Goal: Task Accomplishment & Management: Manage account settings

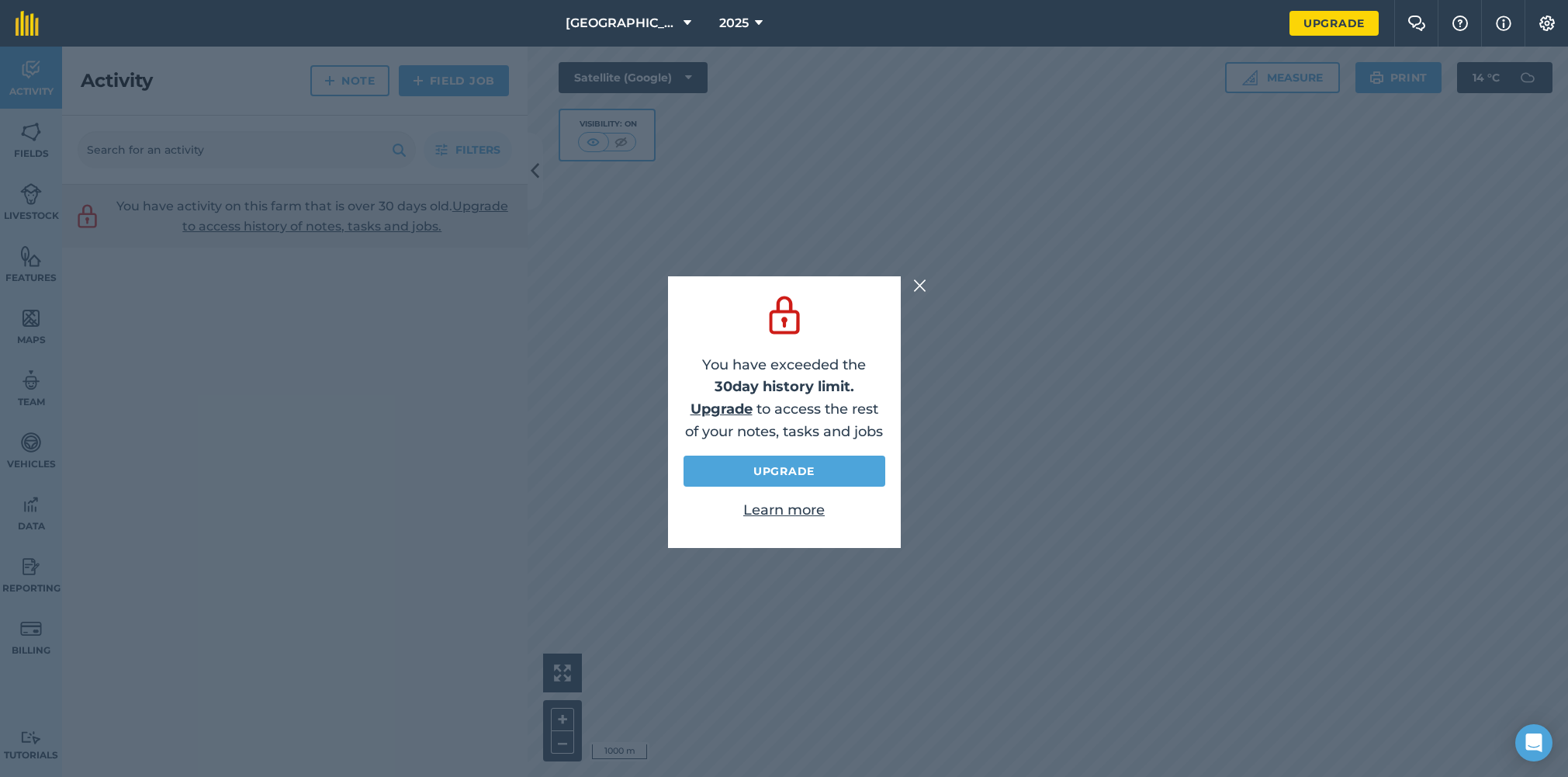
click at [914, 278] on img at bounding box center [920, 285] width 14 height 18
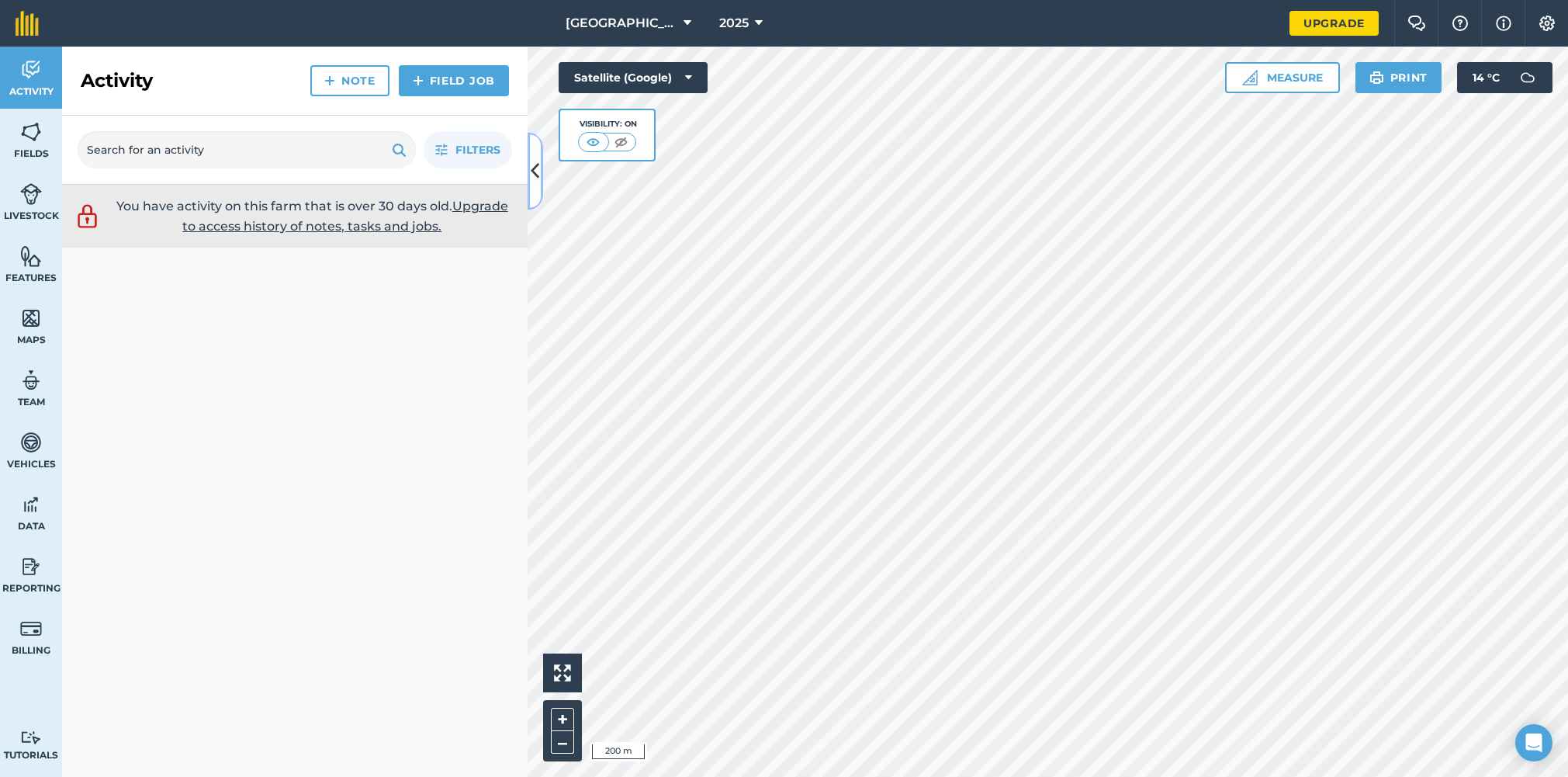
click at [535, 180] on icon at bounding box center [535, 171] width 9 height 27
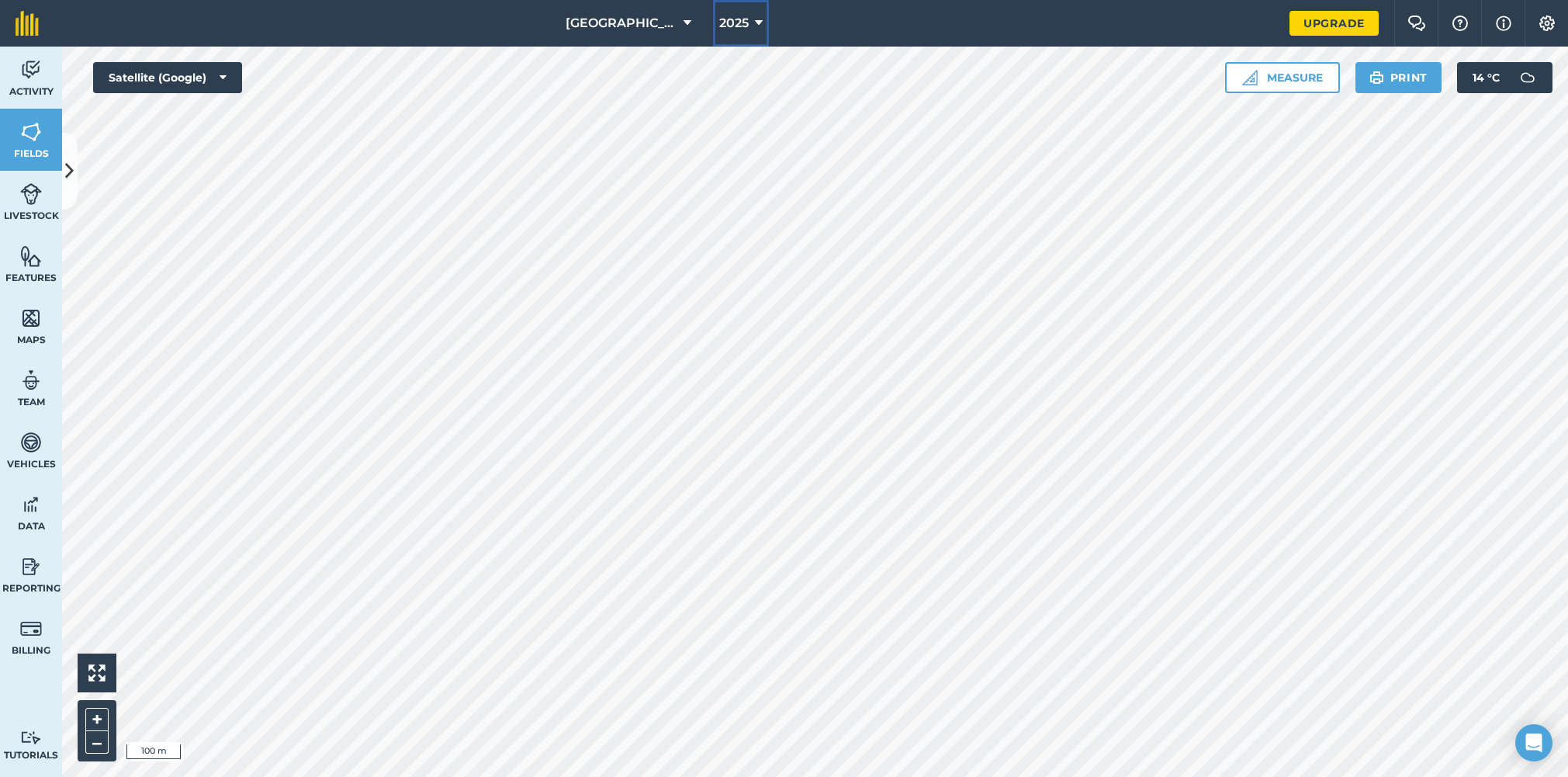
click at [741, 21] on button "2025" at bounding box center [741, 23] width 56 height 46
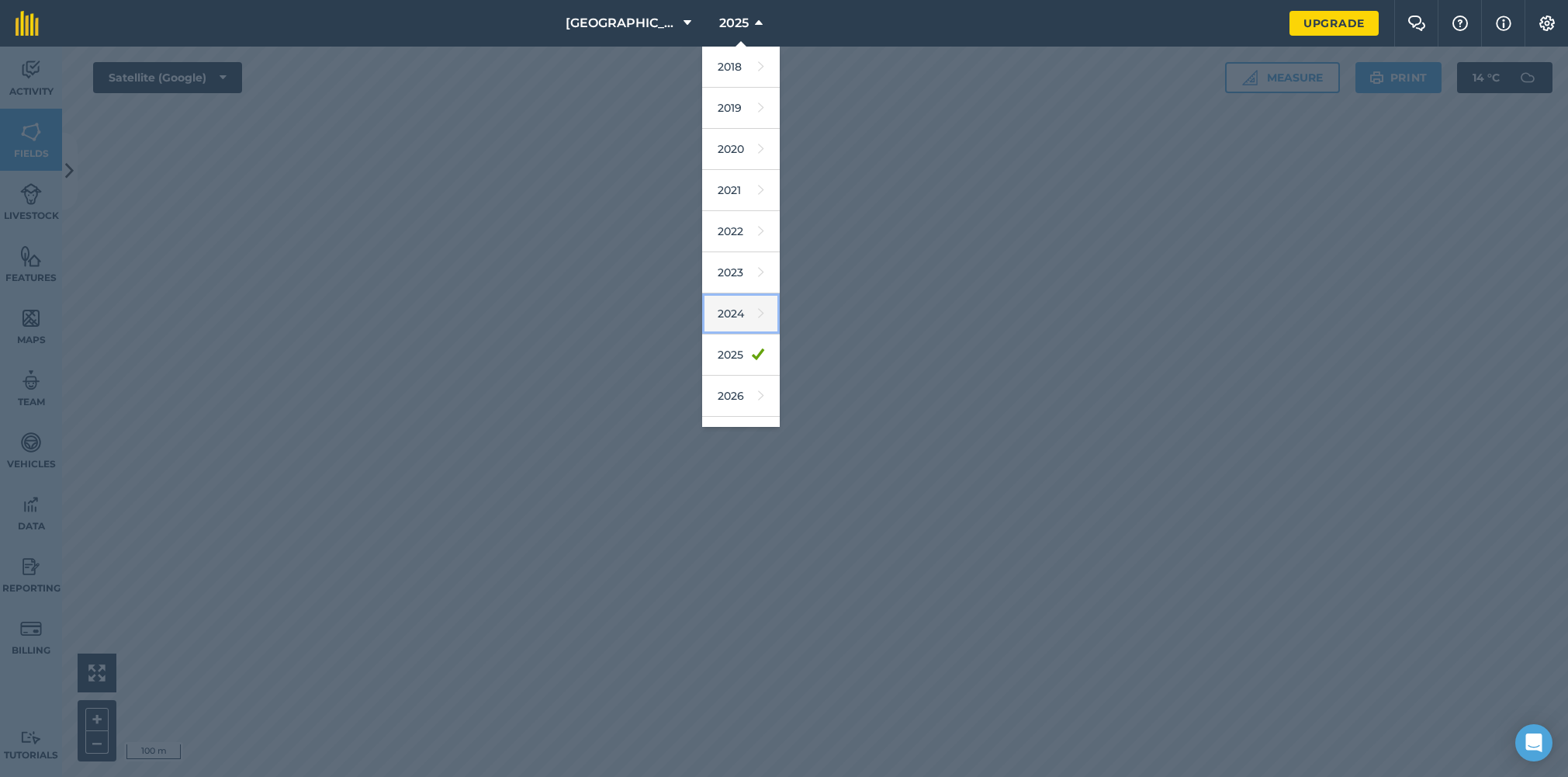
click at [711, 311] on link "2024" at bounding box center [741, 313] width 78 height 41
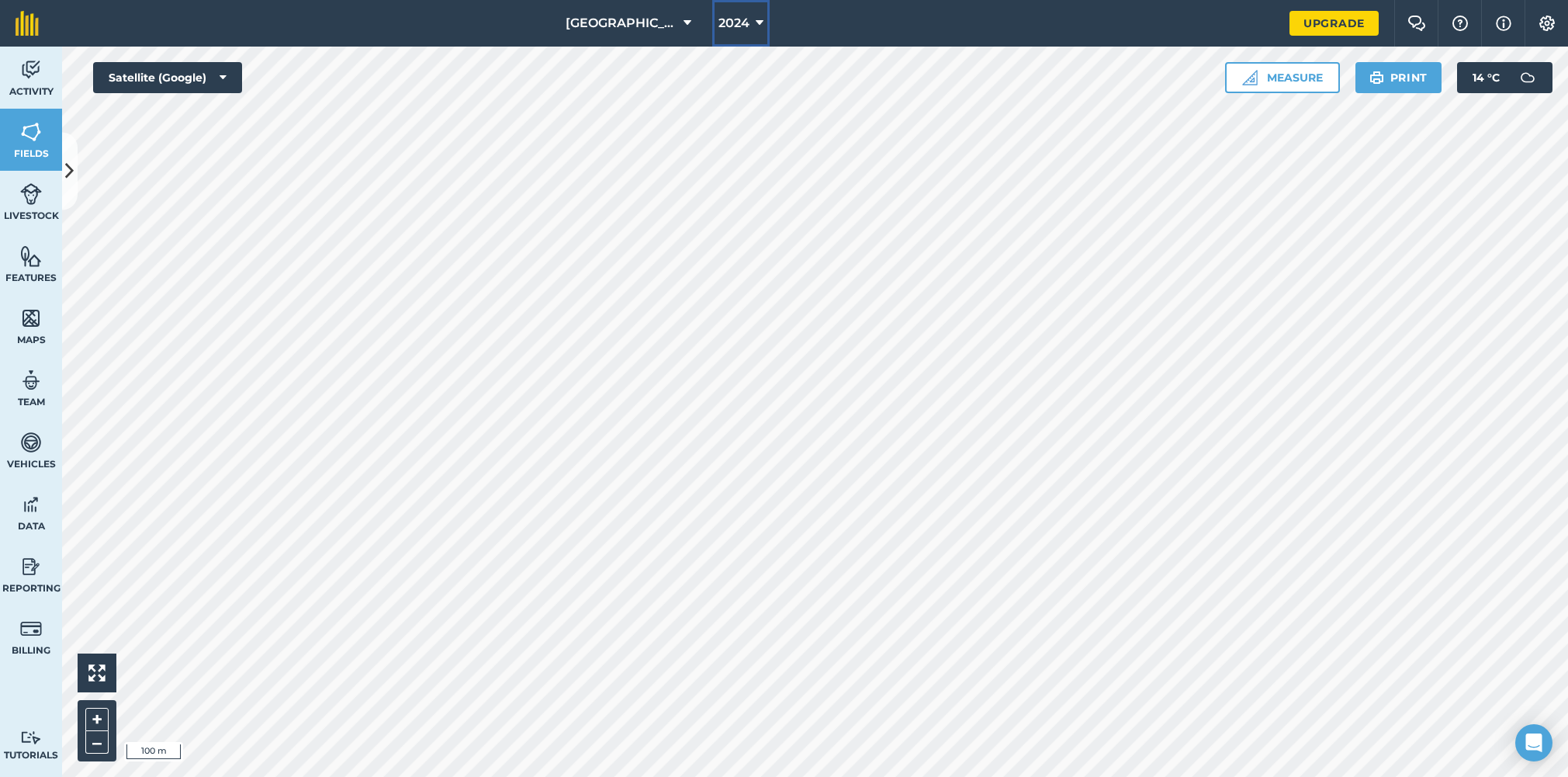
click at [724, 17] on span "2024" at bounding box center [734, 23] width 31 height 18
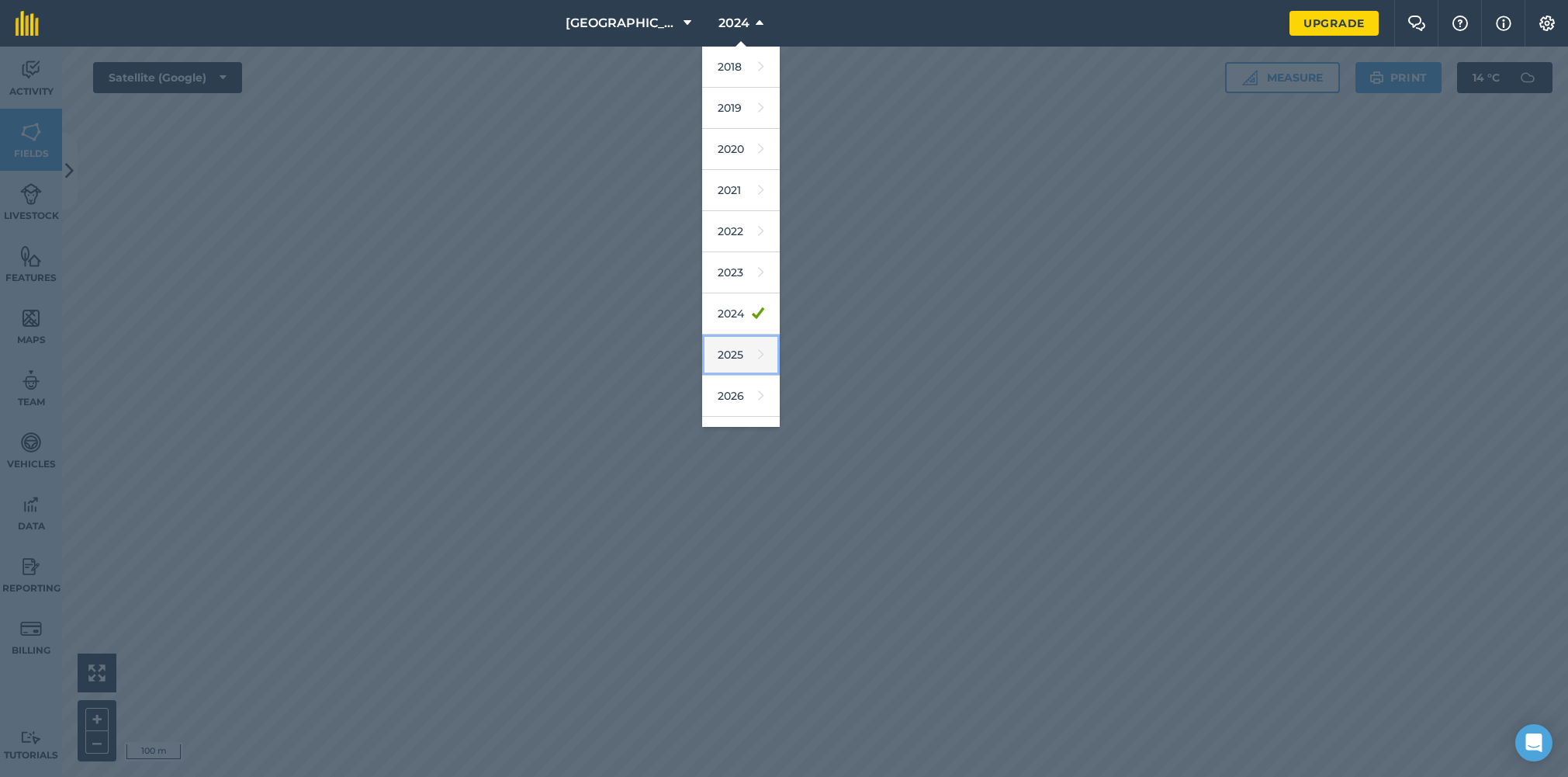
click at [723, 341] on link "2025" at bounding box center [741, 355] width 78 height 41
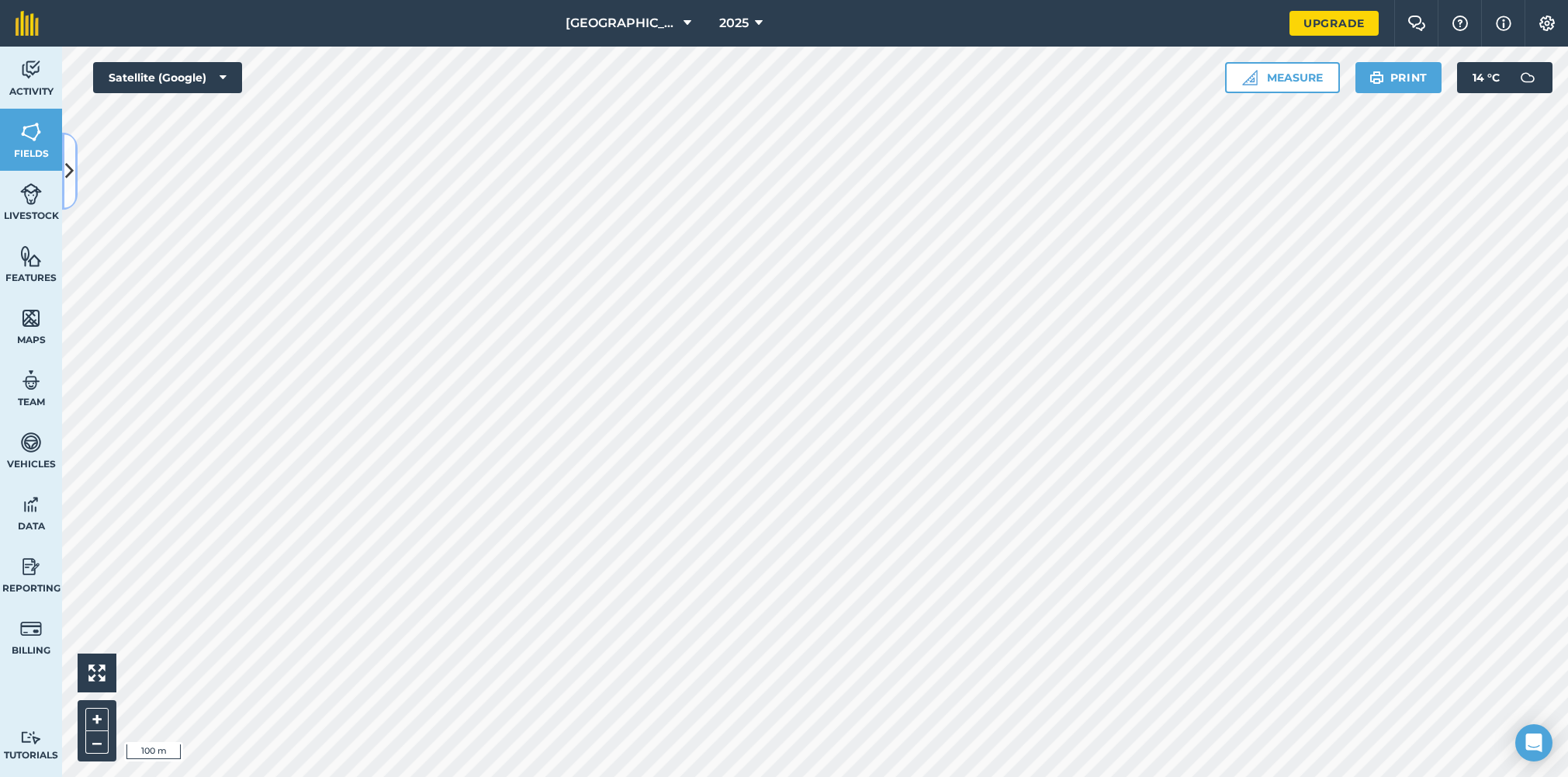
click at [71, 158] on icon at bounding box center [70, 171] width 9 height 27
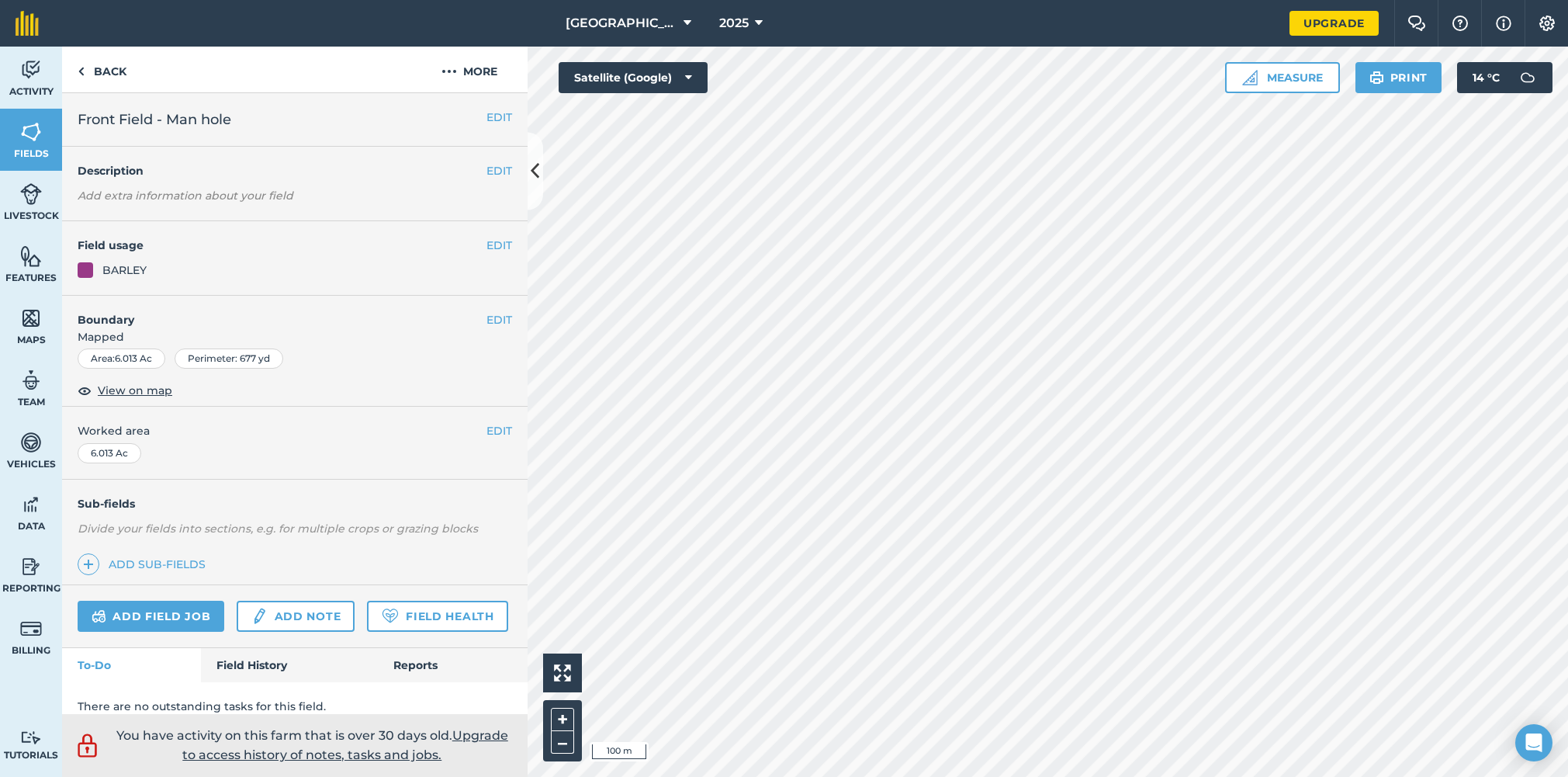
click at [482, 249] on h4 "Field usage" at bounding box center [282, 246] width 409 height 17
click at [510, 237] on button "EDIT" at bounding box center [499, 246] width 25 height 17
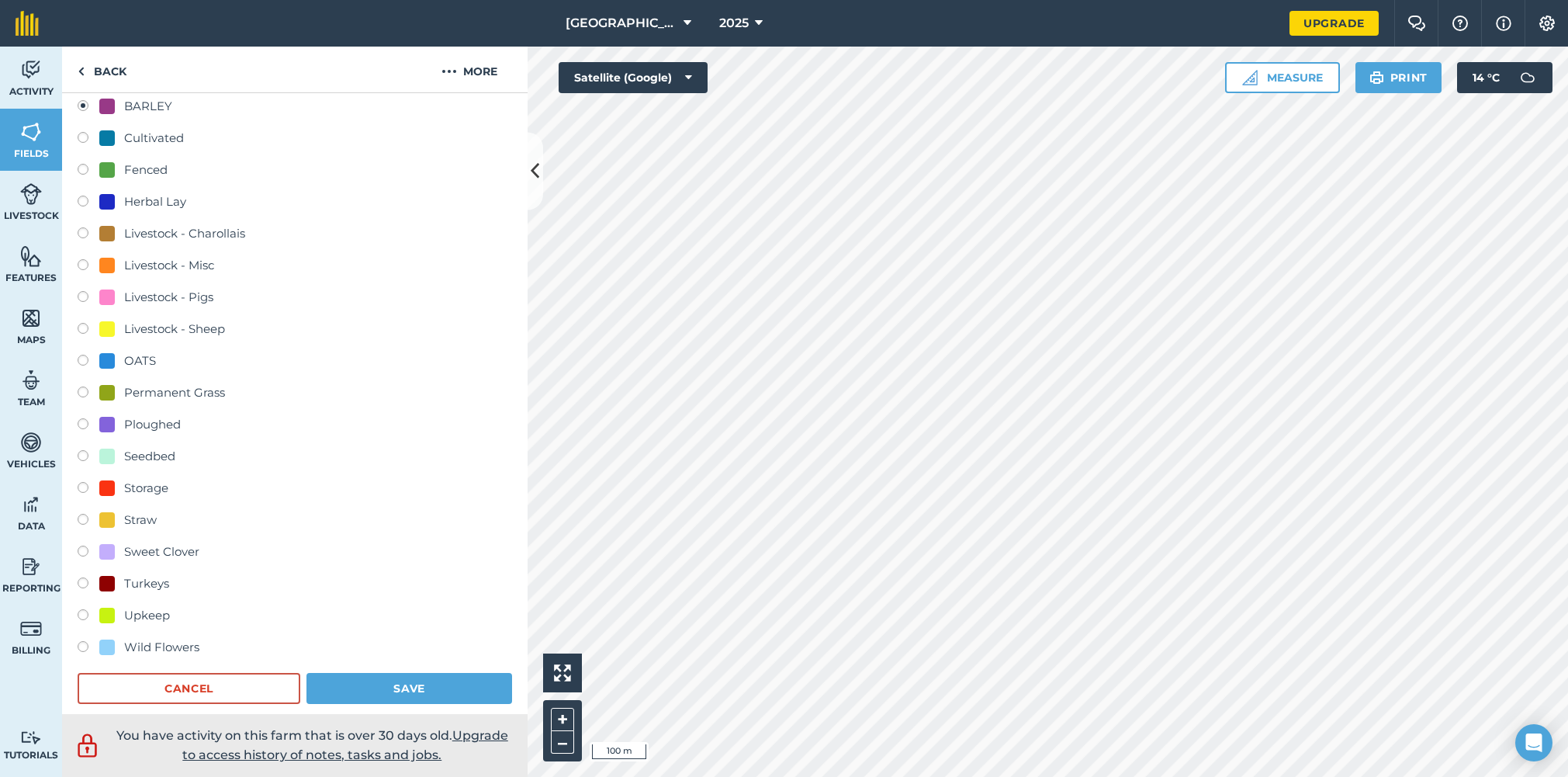
scroll to position [221, 0]
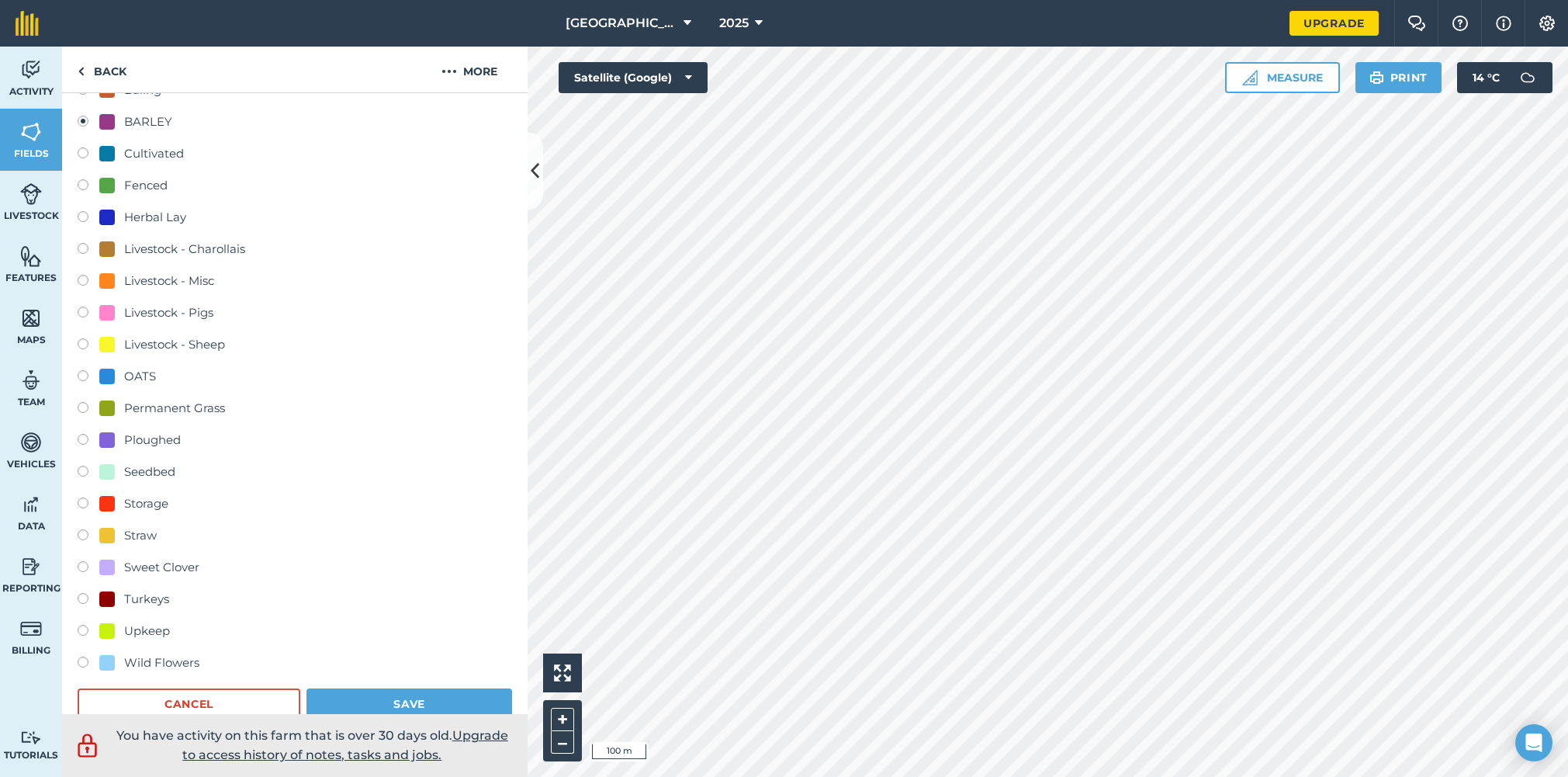
click at [146, 542] on div "Straw" at bounding box center [139, 535] width 32 height 18
radio input "true"
radio input "false"
click at [370, 690] on button "Save" at bounding box center [410, 705] width 206 height 31
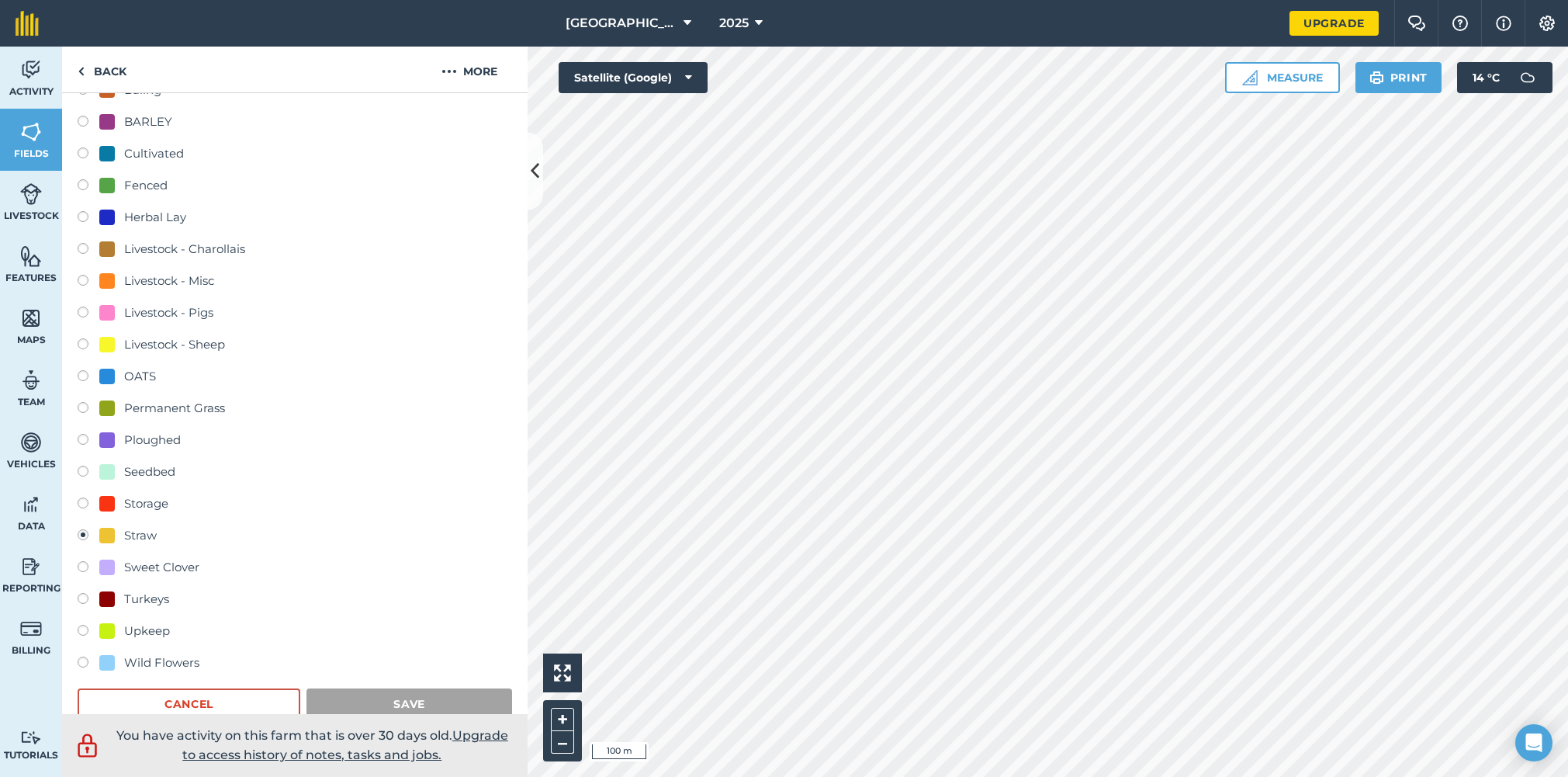
scroll to position [17, 0]
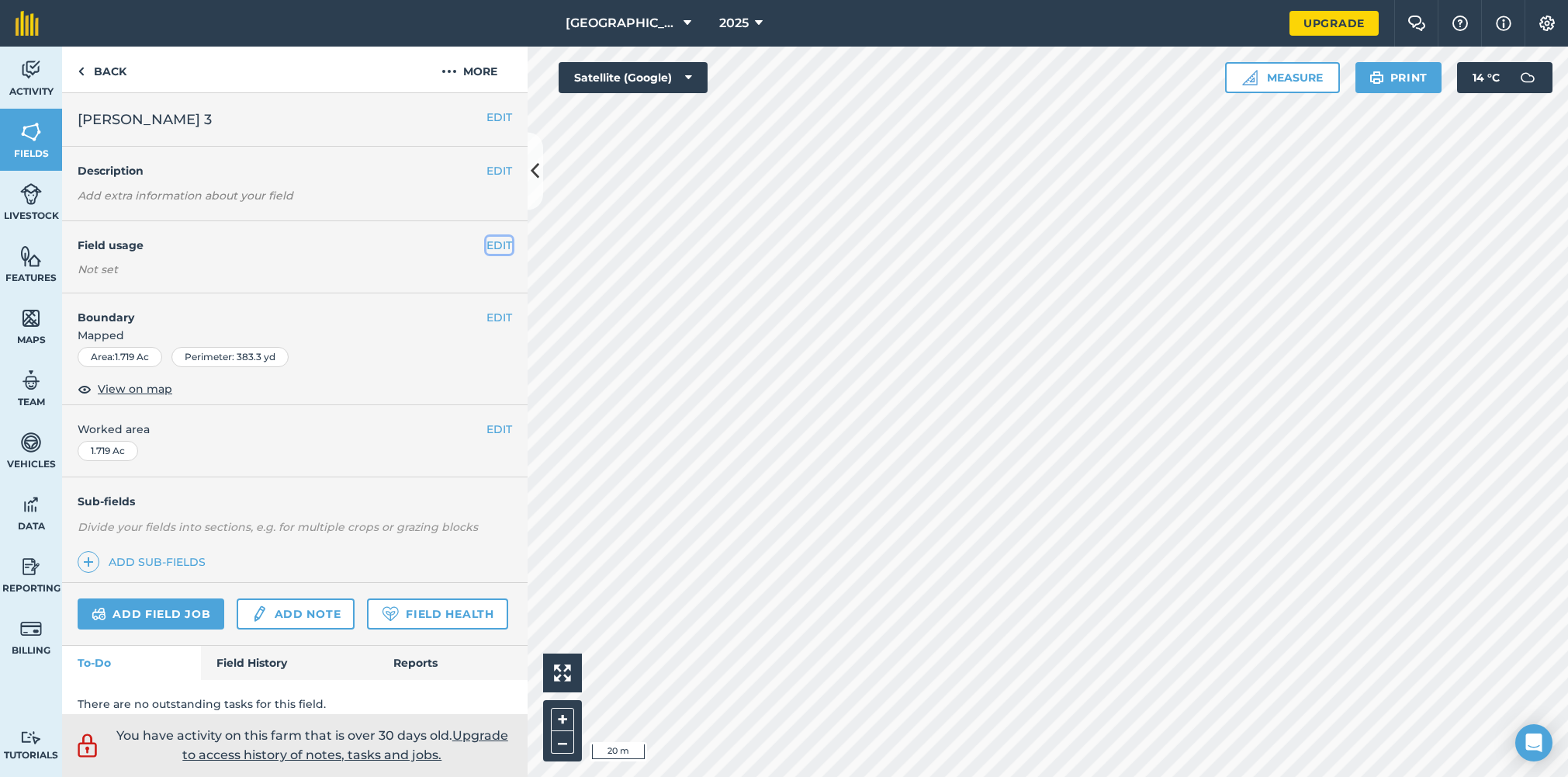
click at [492, 238] on button "EDIT" at bounding box center [499, 246] width 25 height 17
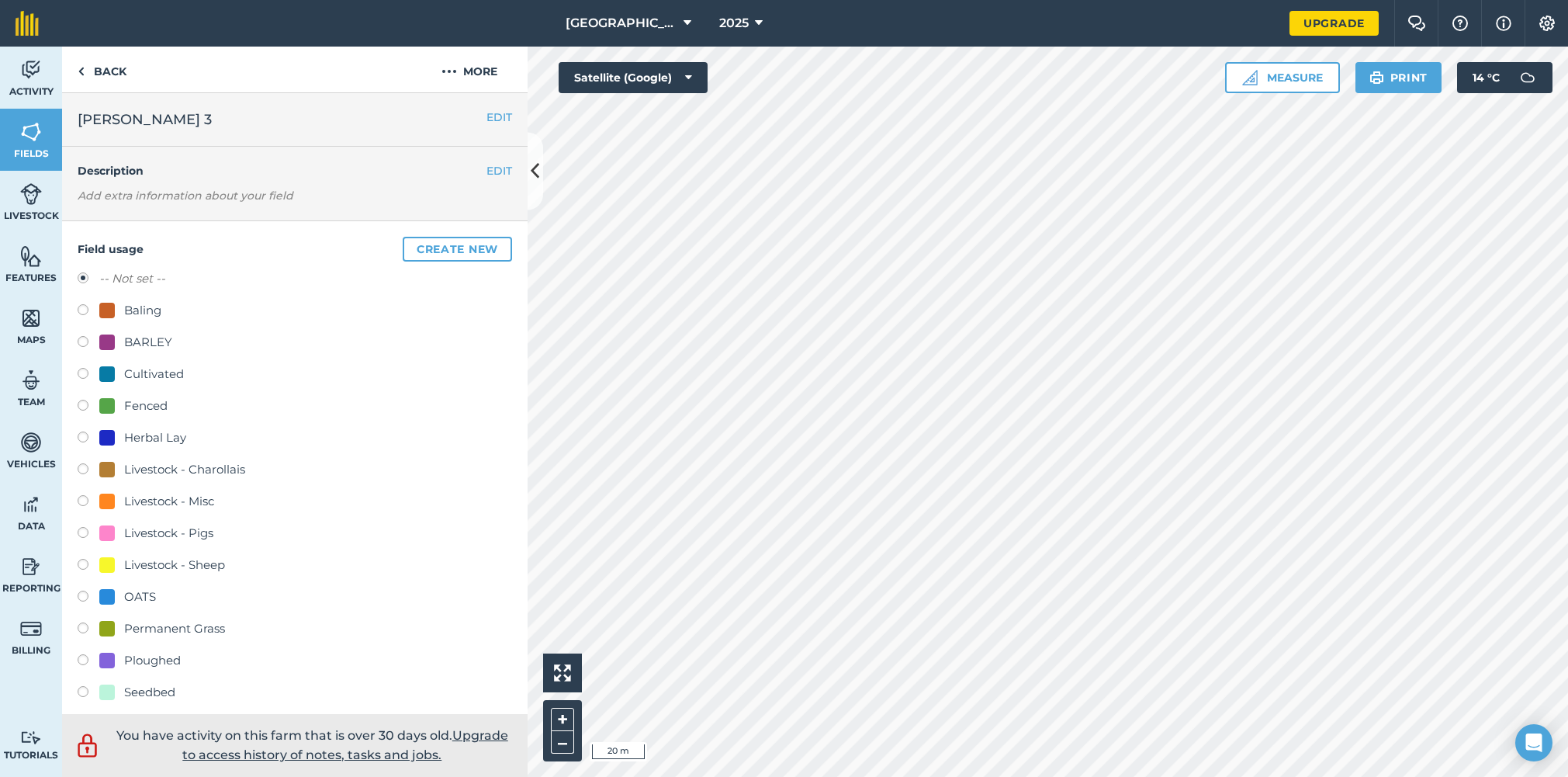
click at [88, 624] on label at bounding box center [88, 630] width 22 height 16
radio input "true"
radio input "false"
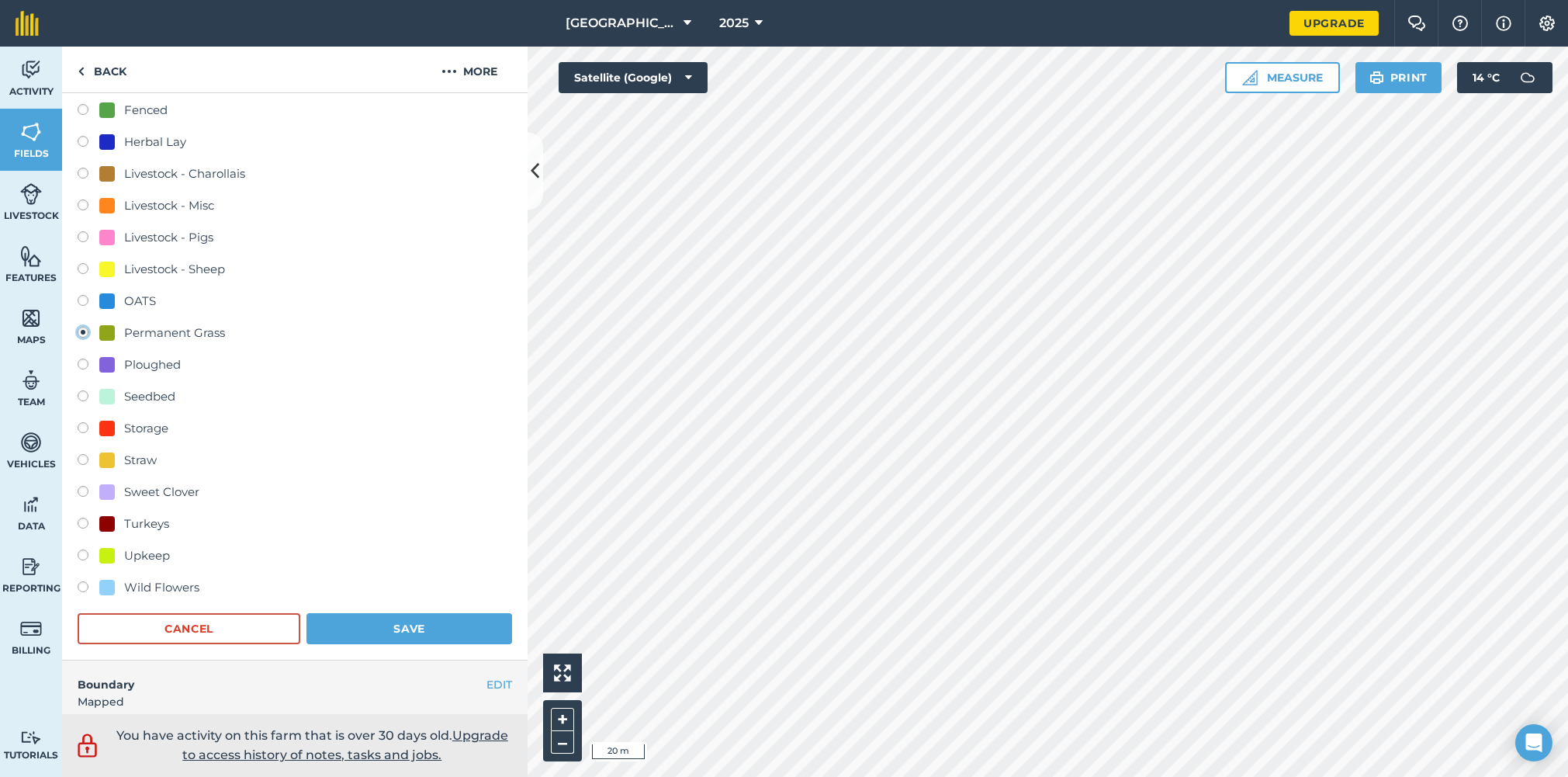
scroll to position [467, 0]
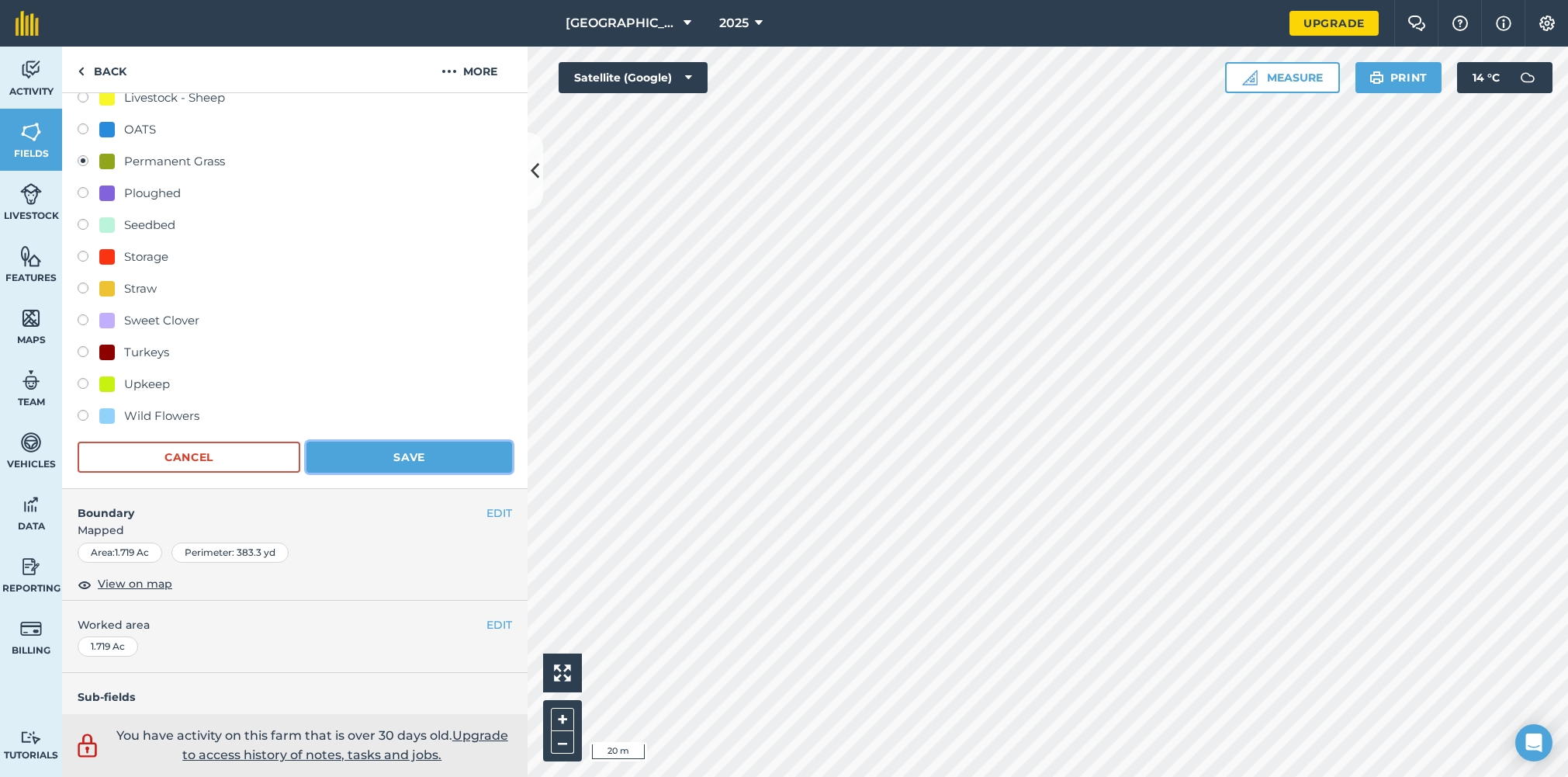
click at [403, 460] on button "Save" at bounding box center [410, 458] width 206 height 31
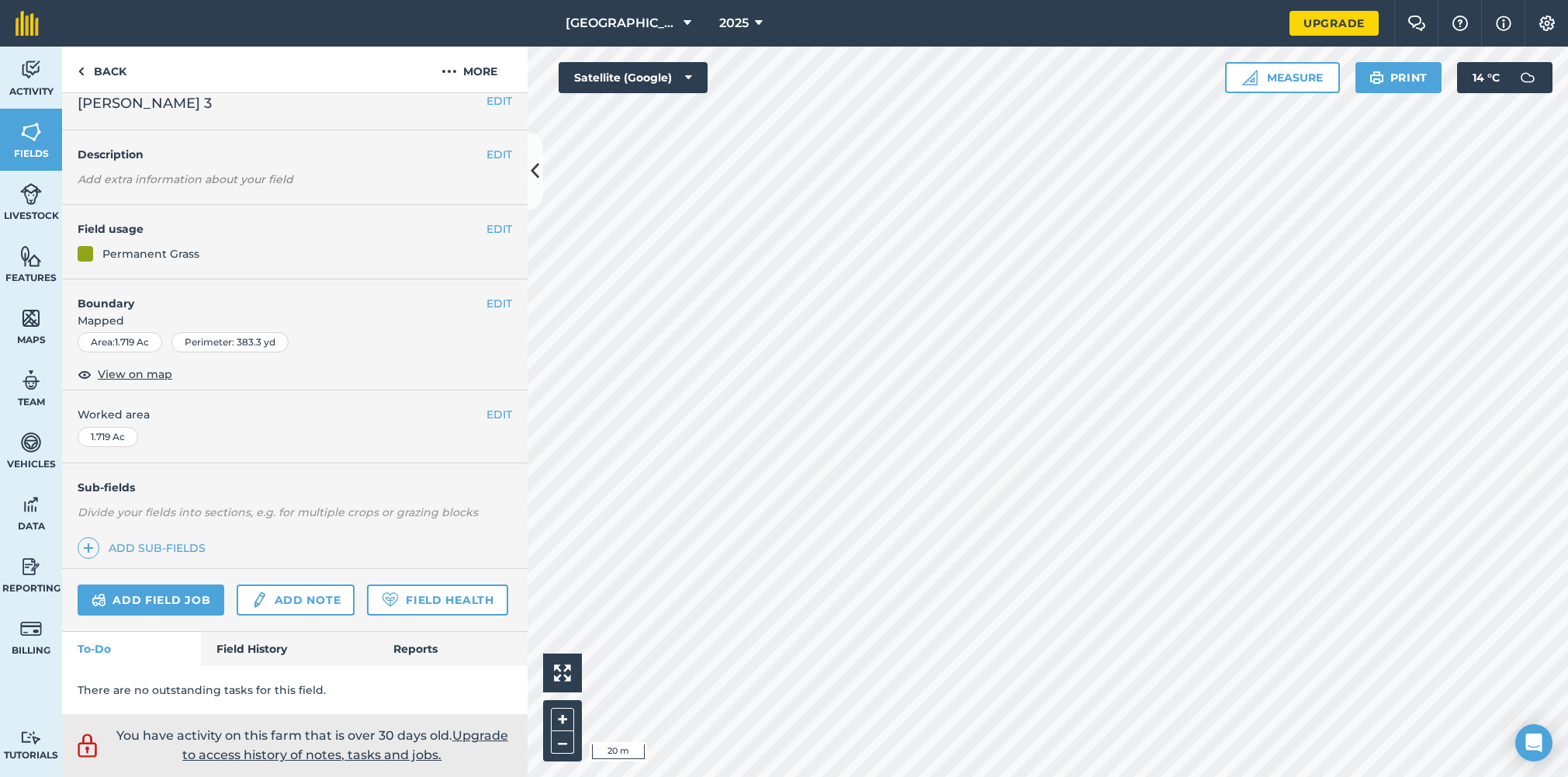
scroll to position [17, 0]
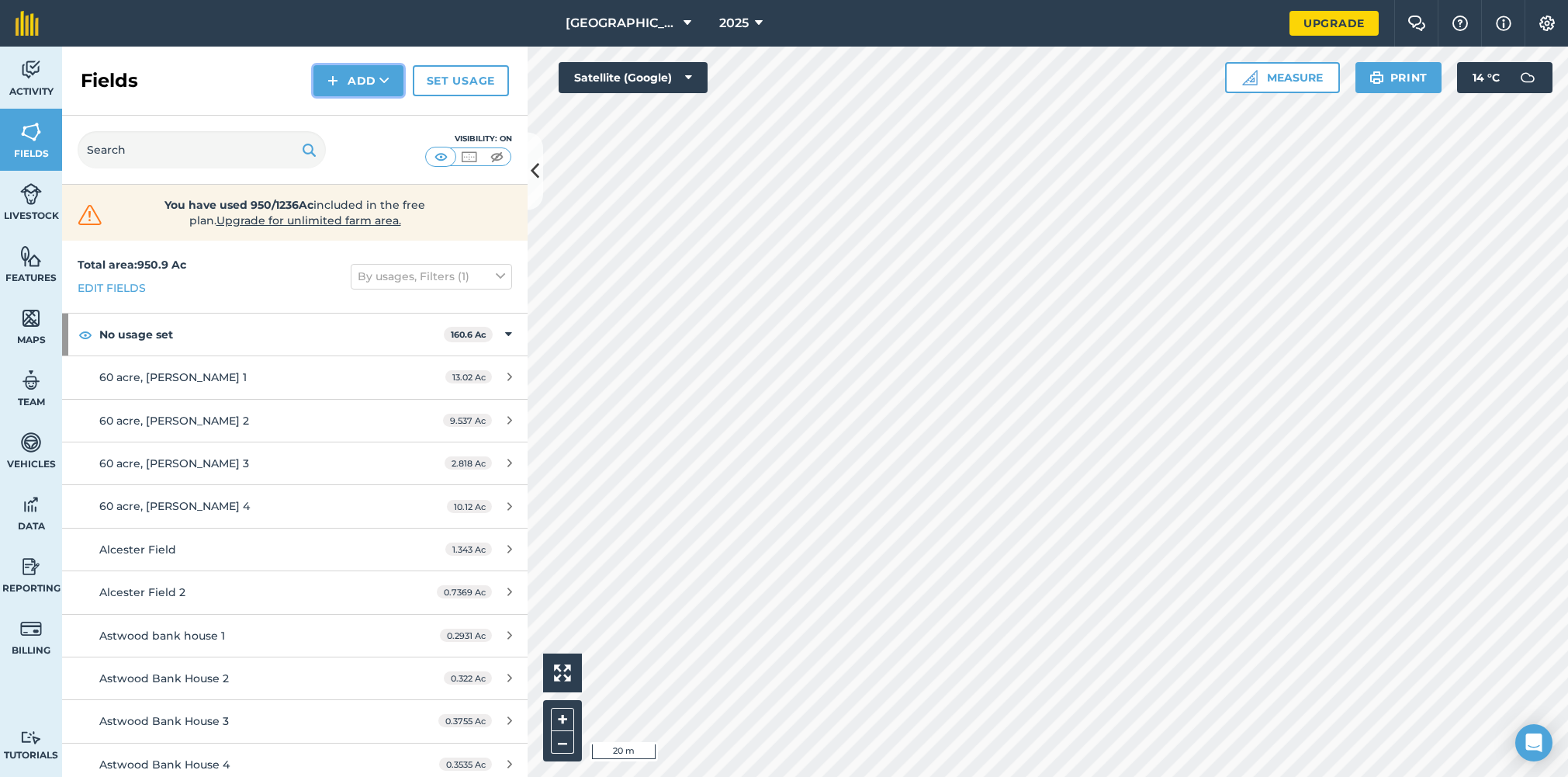
click at [378, 76] on button "Add" at bounding box center [358, 81] width 90 height 31
click at [373, 114] on link "Draw" at bounding box center [358, 115] width 85 height 34
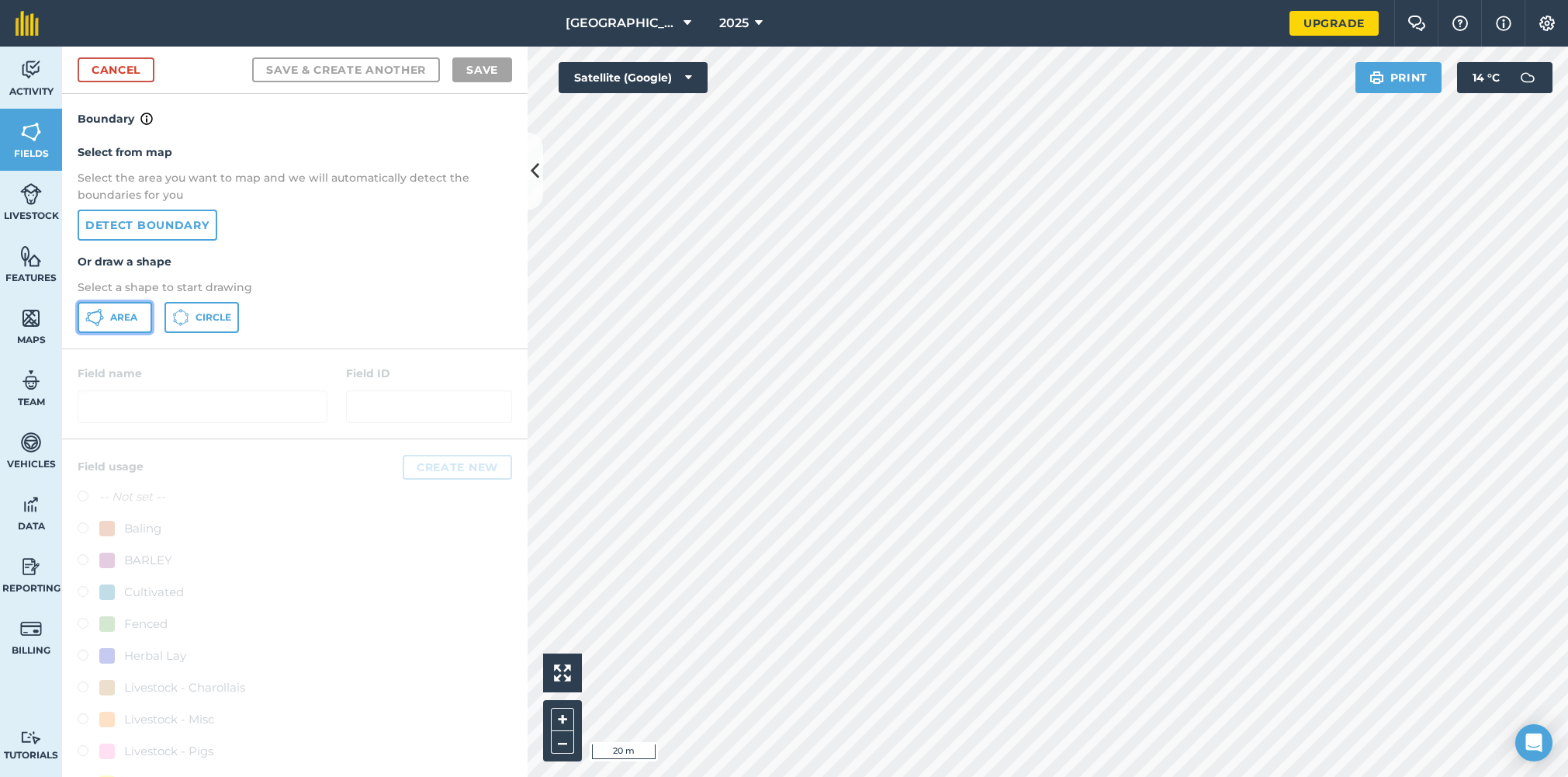
click at [127, 315] on span "Area" at bounding box center [123, 317] width 27 height 12
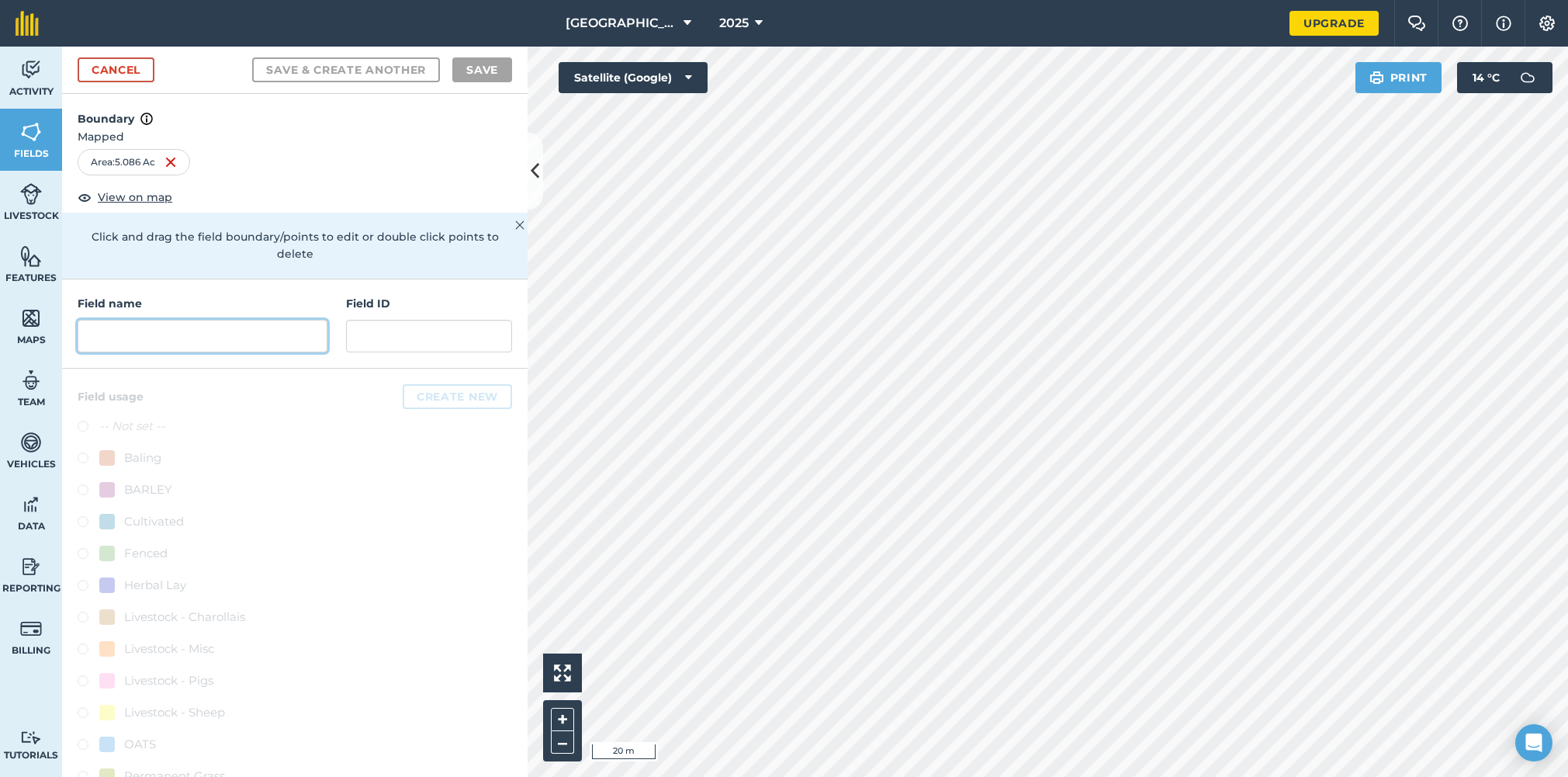
click at [215, 320] on input "text" at bounding box center [202, 336] width 250 height 32
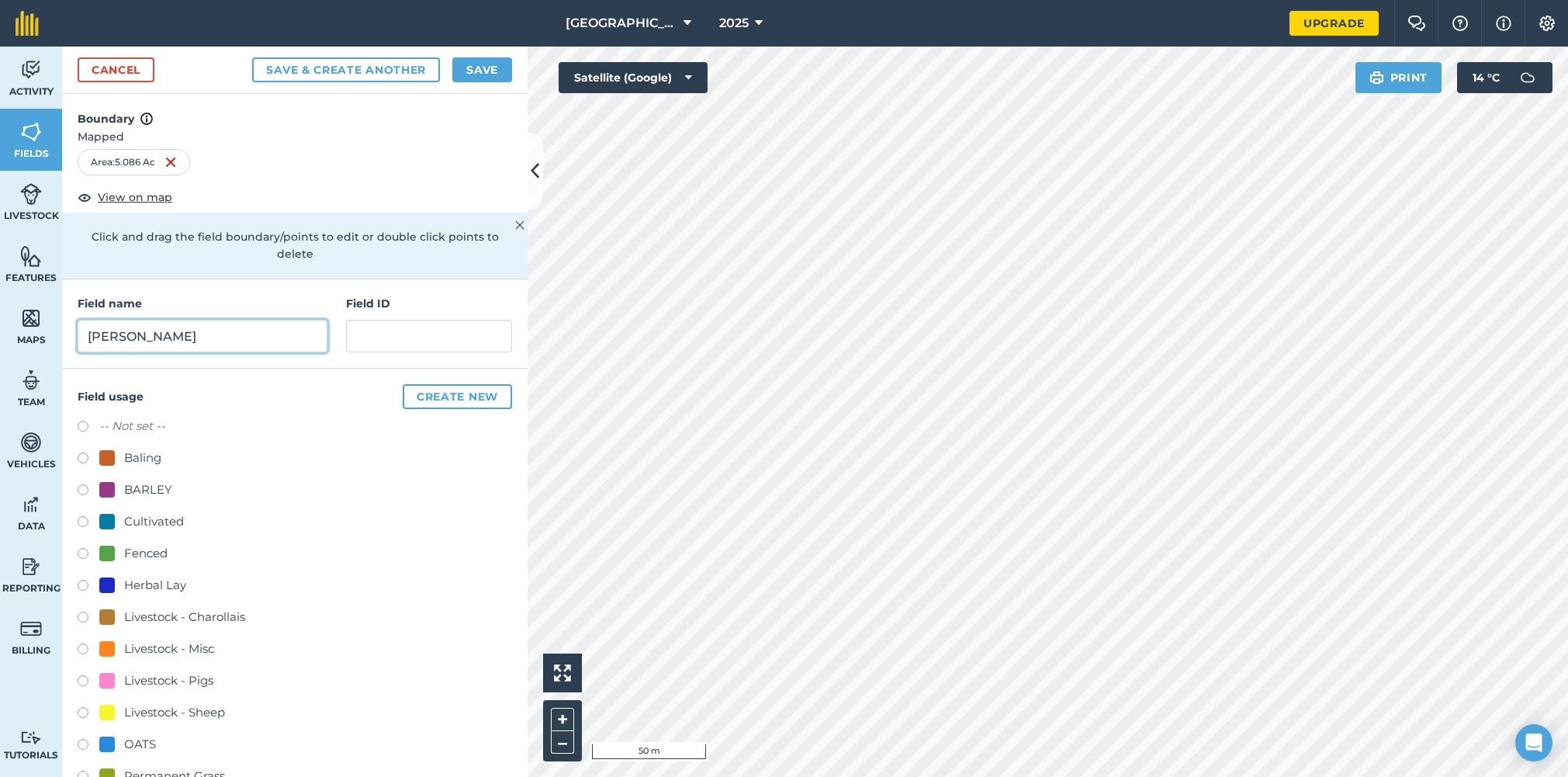
click at [93, 320] on input "[PERSON_NAME]" at bounding box center [202, 336] width 250 height 32
click at [234, 330] on input "[PERSON_NAME]" at bounding box center [202, 336] width 250 height 32
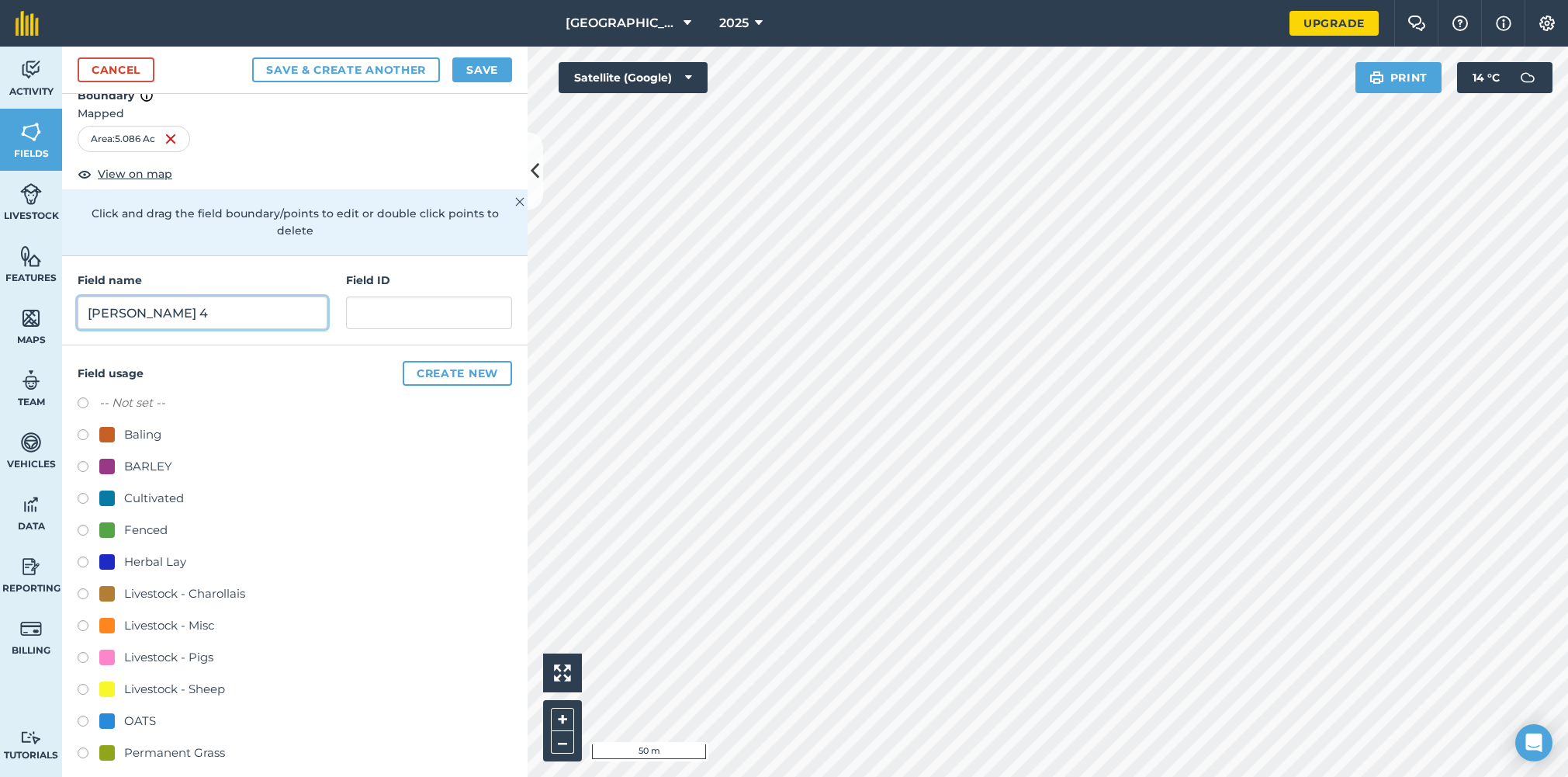
scroll to position [24, 0]
type input "[PERSON_NAME] 4"
click at [85, 746] on label at bounding box center [88, 754] width 22 height 16
radio input "true"
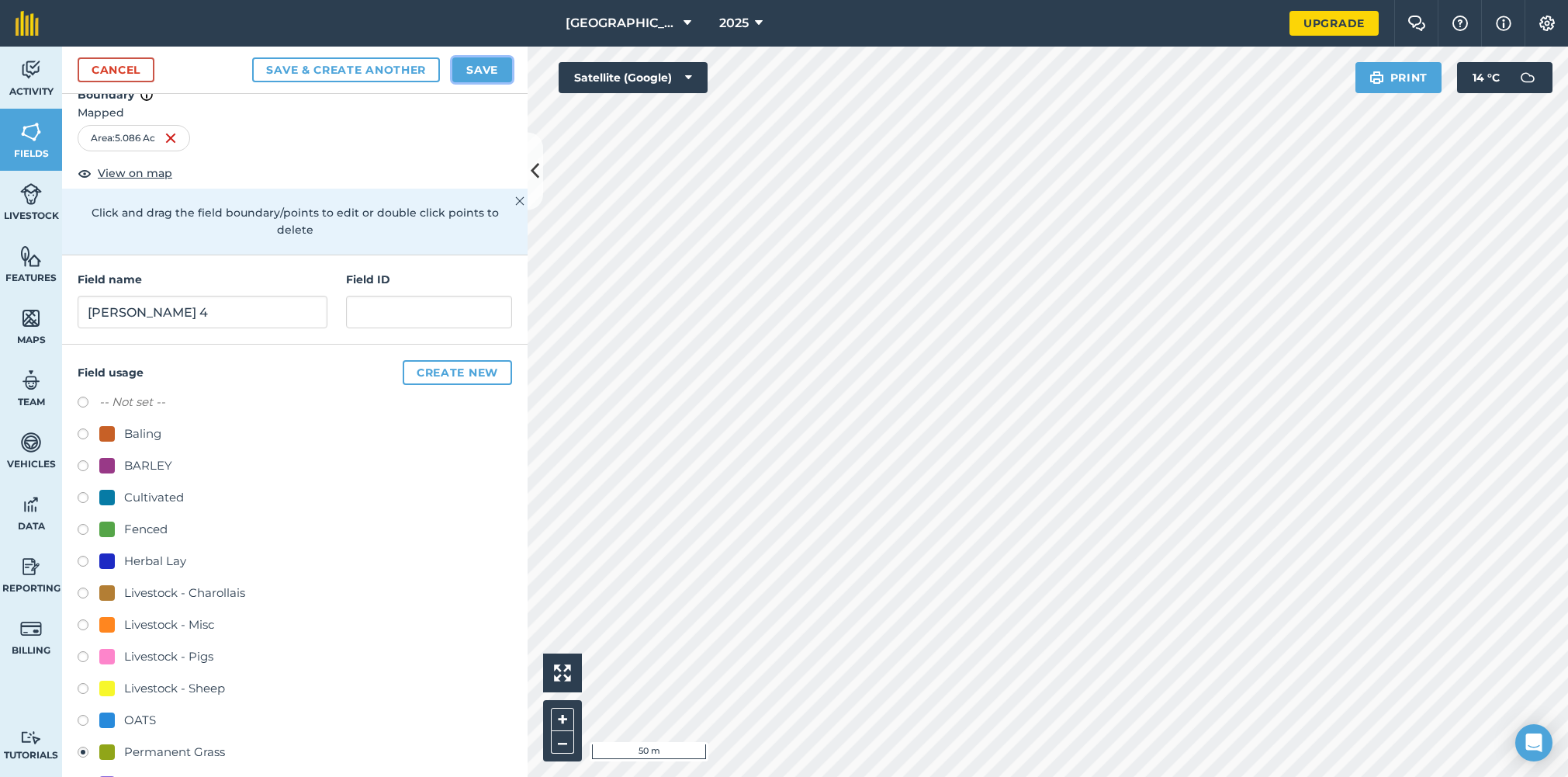
click at [504, 67] on button "Save" at bounding box center [482, 70] width 60 height 24
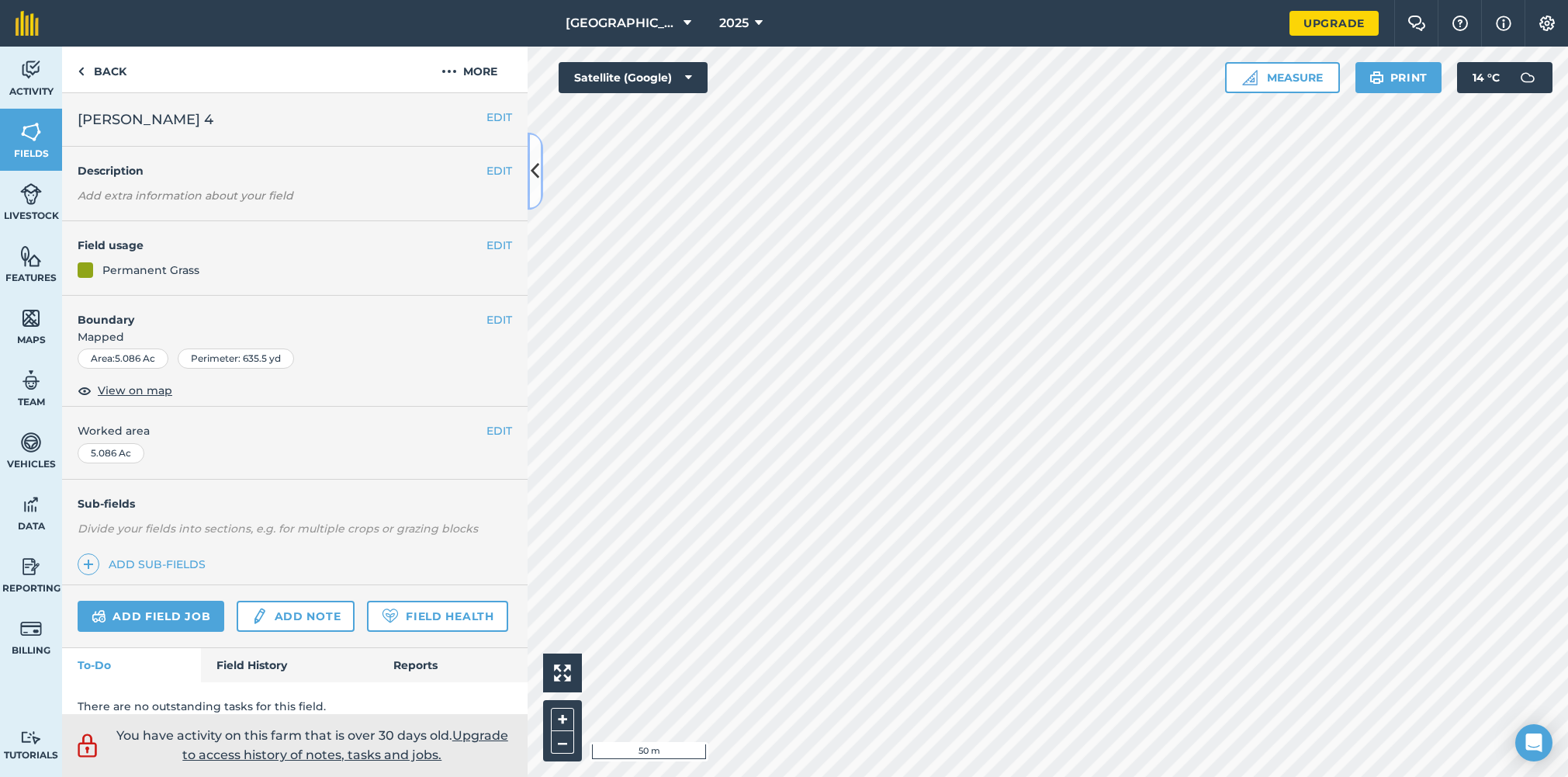
click at [539, 176] on icon at bounding box center [535, 171] width 9 height 27
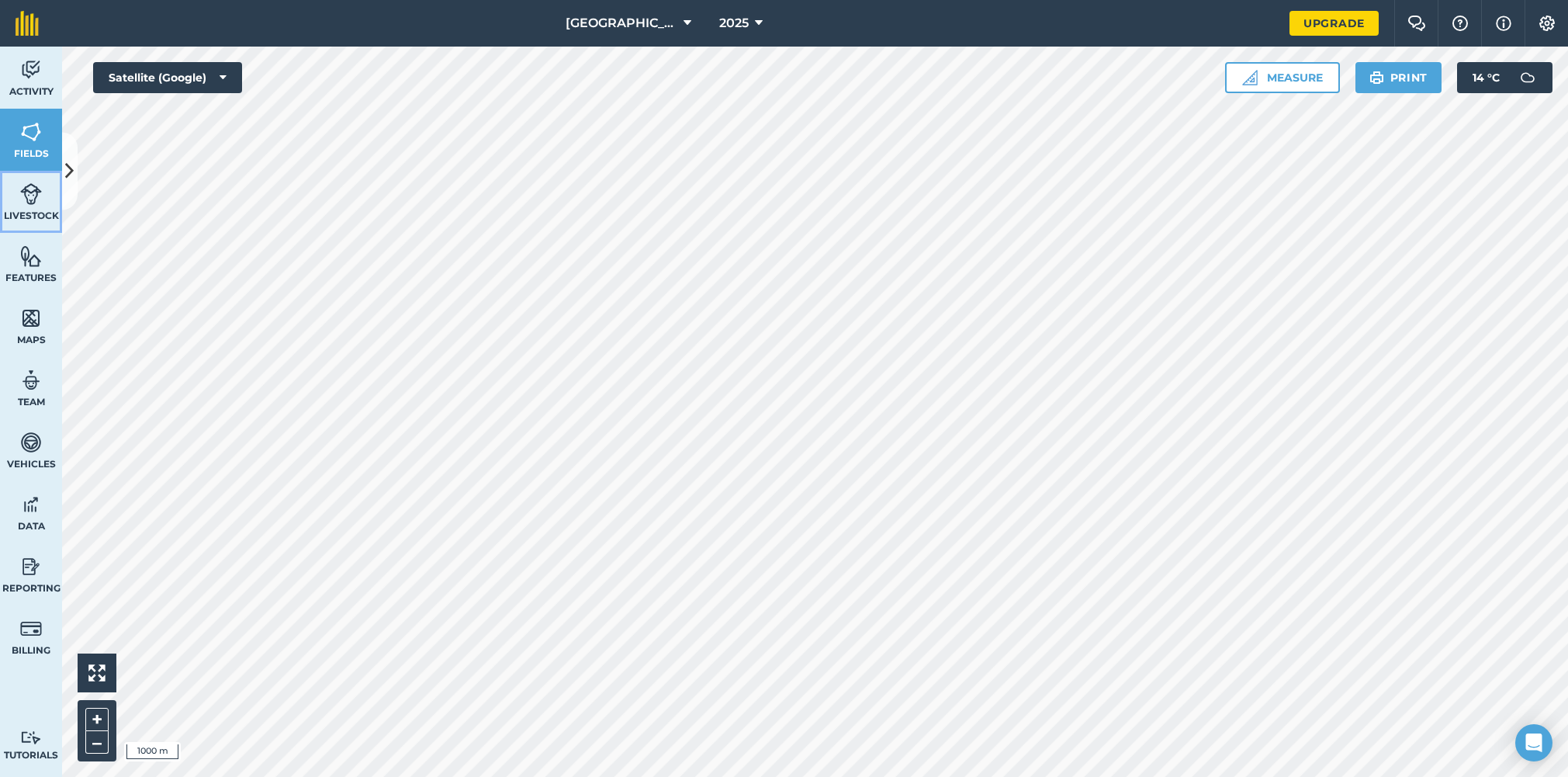
click at [60, 180] on link "Livestock" at bounding box center [31, 201] width 62 height 62
click at [64, 150] on button at bounding box center [70, 171] width 16 height 78
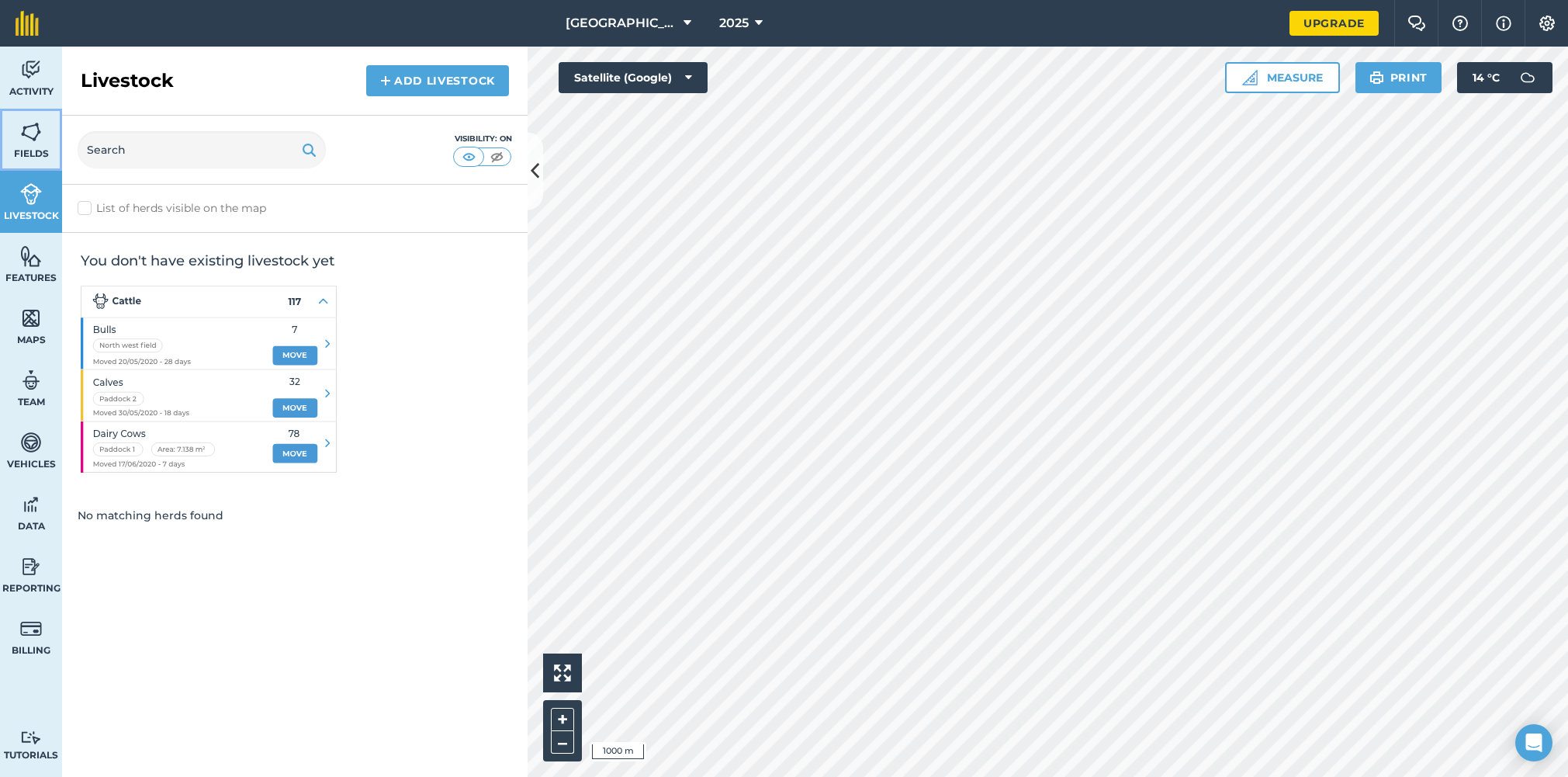
click at [55, 139] on link "Fields" at bounding box center [31, 140] width 62 height 62
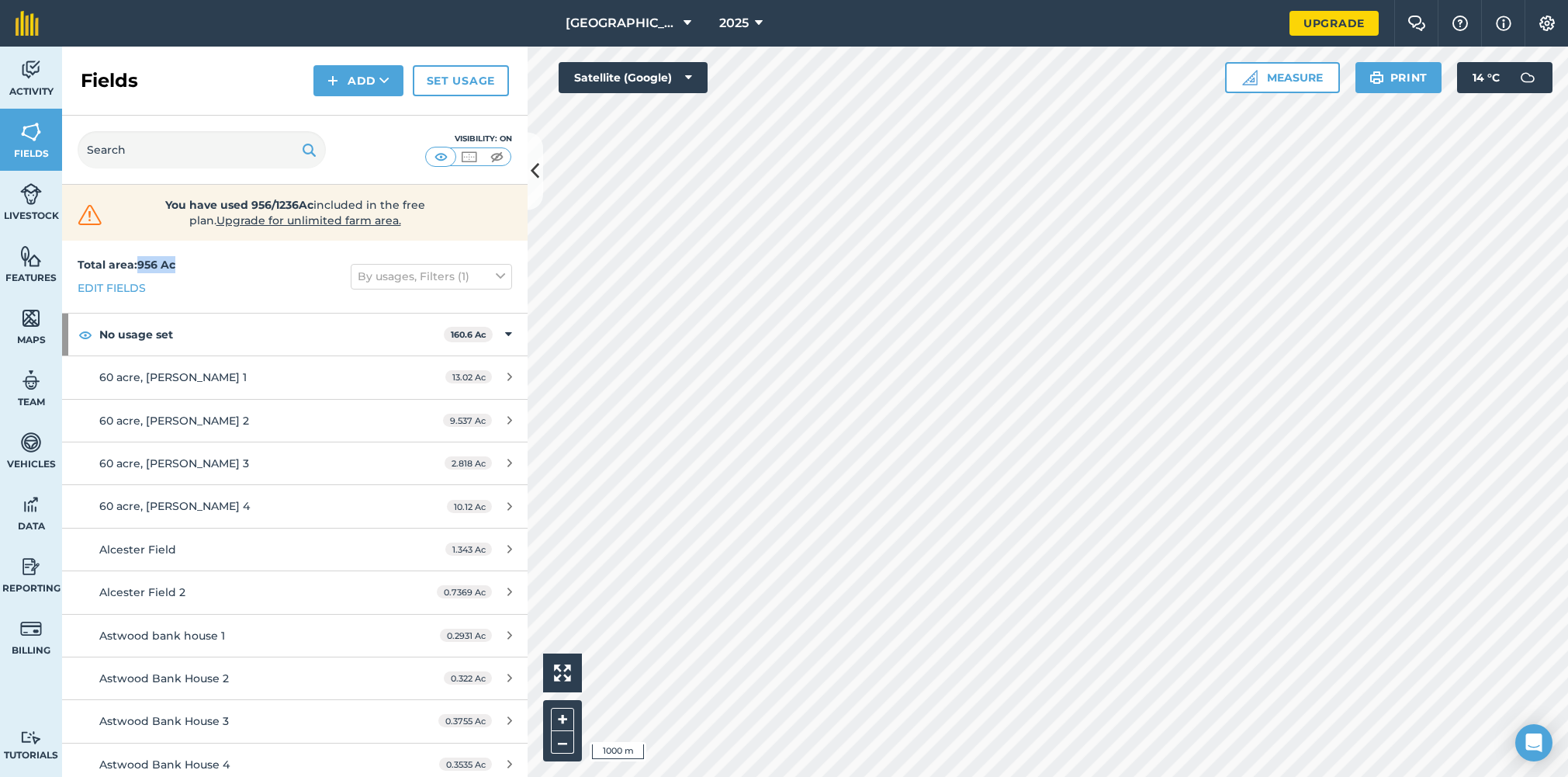
drag, startPoint x: 141, startPoint y: 263, endPoint x: 187, endPoint y: 263, distance: 46.0
click at [187, 263] on div "Total area : 956 Ac Edit fields By usages, Filters (1)" at bounding box center [295, 276] width 465 height 72
click at [229, 263] on div "Total area : 956 Ac Edit fields By usages, Filters (1)" at bounding box center [295, 276] width 465 height 72
click at [533, 193] on button at bounding box center [535, 171] width 16 height 78
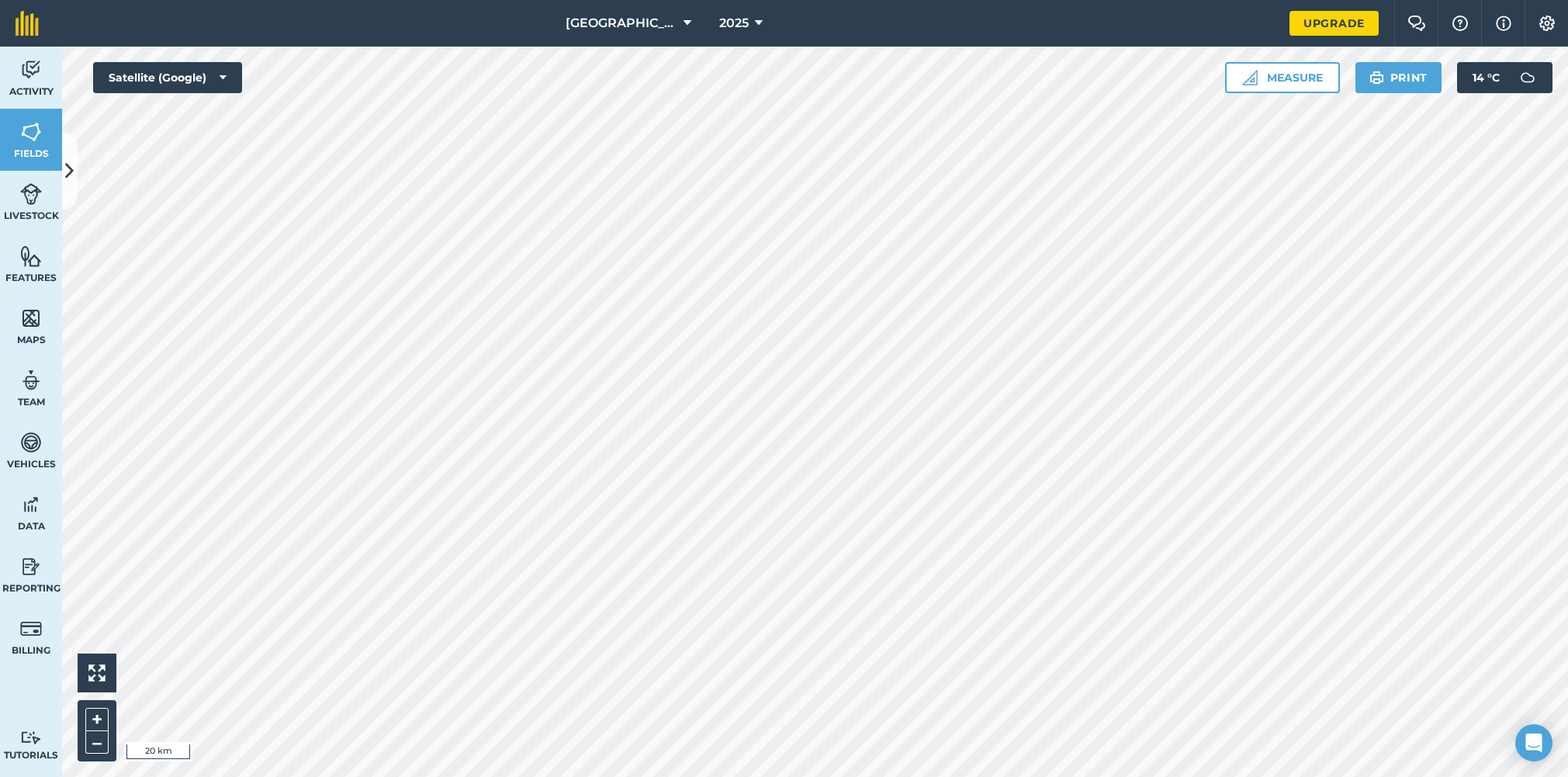
click at [677, 420] on div at bounding box center [815, 412] width 1506 height 731
